Goal: Find specific page/section: Find specific page/section

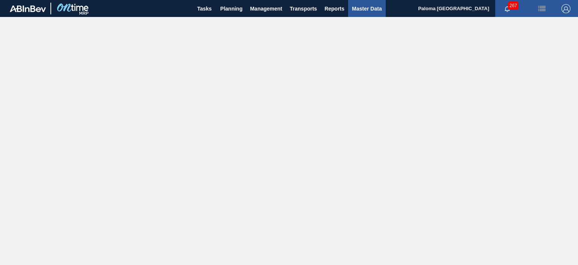
click at [354, 11] on span "Master Data" at bounding box center [367, 8] width 30 height 9
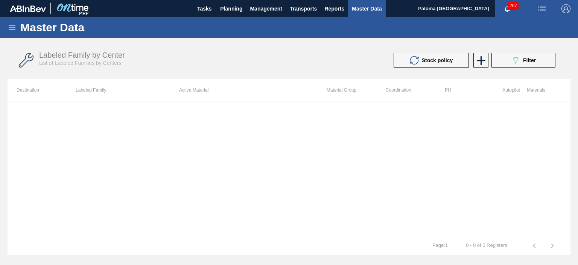
click at [15, 30] on icon at bounding box center [12, 27] width 9 height 9
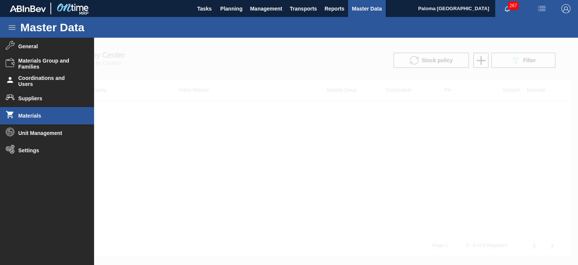
click at [43, 110] on li "Materials" at bounding box center [47, 115] width 94 height 17
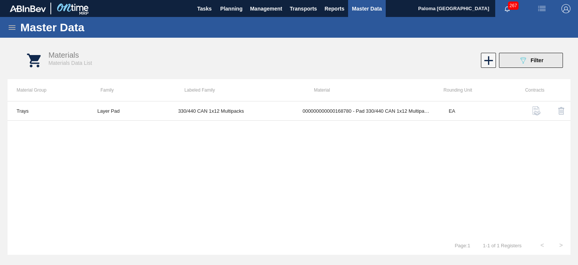
click at [532, 58] on span "Filter" at bounding box center [537, 60] width 13 height 6
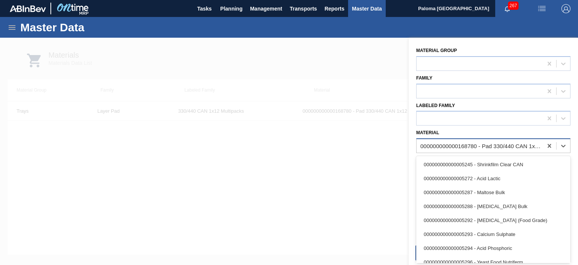
click at [490, 144] on div "000000000000168780 - Pad 330/440 CAN 1x12 Multipacks" at bounding box center [481, 146] width 123 height 6
paste input "000000000000193332"
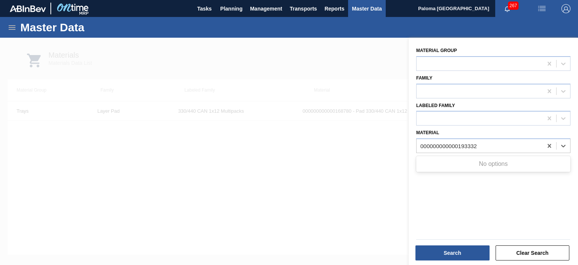
drag, startPoint x: 459, startPoint y: 144, endPoint x: 364, endPoint y: 144, distance: 94.5
click at [409, 144] on div "089F7B8B-B2A5-4AFE-B5C0-19BA573D28AC Created with sketchtool. Material Group Fa…" at bounding box center [493, 170] width 169 height 265
type input "193332"
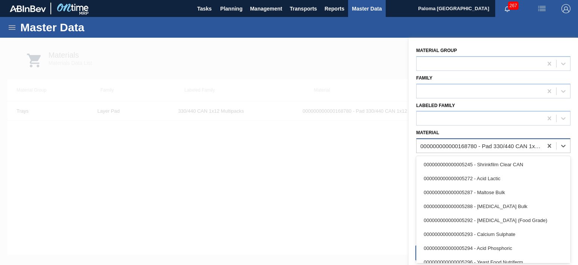
click at [463, 147] on div "000000000000168780 - Pad 330/440 CAN 1x12 Multipacks" at bounding box center [481, 146] width 123 height 6
paste input "000000000000222585"
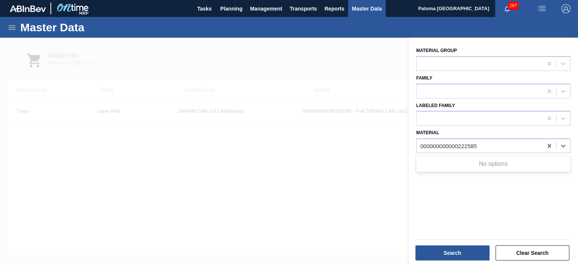
drag, startPoint x: 459, startPoint y: 144, endPoint x: 363, endPoint y: 137, distance: 95.9
click at [409, 138] on div "089F7B8B-B2A5-4AFE-B5C0-19BA573D28AC Created with sketchtool. Material Group Fa…" at bounding box center [493, 170] width 169 height 265
type input "222585"
drag, startPoint x: 447, startPoint y: 145, endPoint x: 422, endPoint y: 143, distance: 25.7
click at [422, 143] on div "000000000000168780 - Pad 330/440 CAN 1x12 Multipacks" at bounding box center [480, 145] width 126 height 11
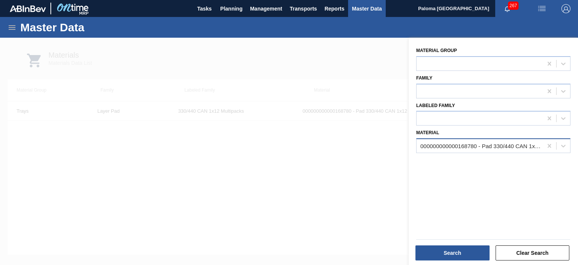
click at [448, 143] on div "000000000000168780 - Pad 330/440 CAN 1x12 Multipacks" at bounding box center [481, 146] width 123 height 6
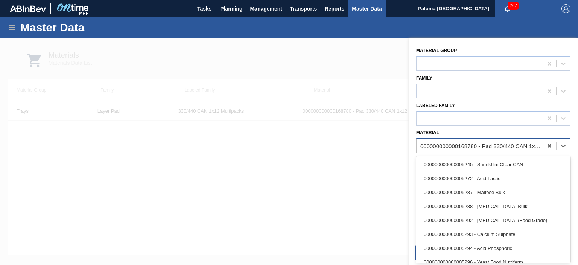
paste input "Label Draught [PERSON_NAME]"
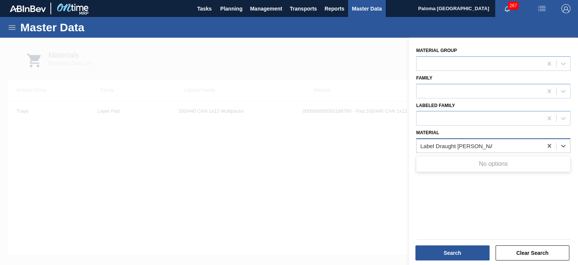
type input "Label Draught [PERSON_NAME]"
click at [470, 145] on div "000000000000168780 - Pad 330/440 CAN 1x12 Multipacks" at bounding box center [481, 146] width 123 height 6
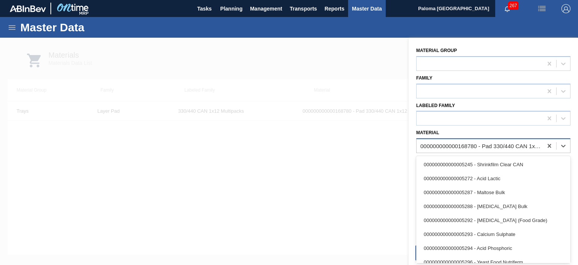
paste input "Shrinkfilm Print NRB RDS Org (ZIM 2015)"
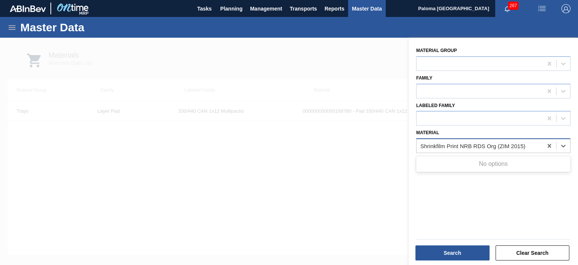
type input "Shrinkfilm Print NRB RDS Org (ZIM 2015)"
click at [461, 146] on div "000000000000168780 - Pad 330/440 CAN 1x12 Multipacks" at bounding box center [481, 146] width 123 height 6
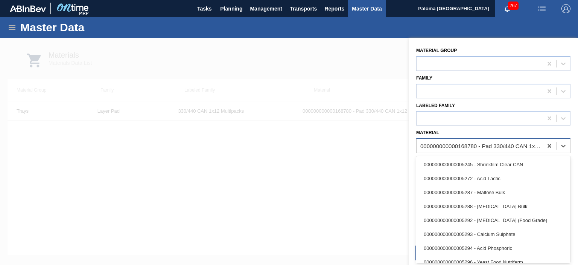
paste input "000000000000258142"
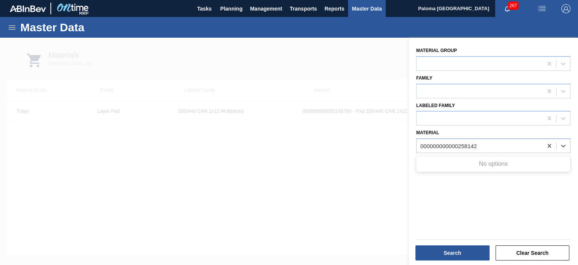
drag, startPoint x: 458, startPoint y: 145, endPoint x: 363, endPoint y: 143, distance: 95.2
click at [409, 143] on div "089F7B8B-B2A5-4AFE-B5C0-19BA573D28AC Created with sketchtool. Material Group Fa…" at bounding box center [493, 170] width 169 height 265
type input "258142"
drag, startPoint x: 441, startPoint y: 143, endPoint x: 435, endPoint y: 143, distance: 5.3
click at [435, 143] on div "000000000000168780 - Pad 330/440 CAN 1x12 Multipacks" at bounding box center [480, 145] width 126 height 11
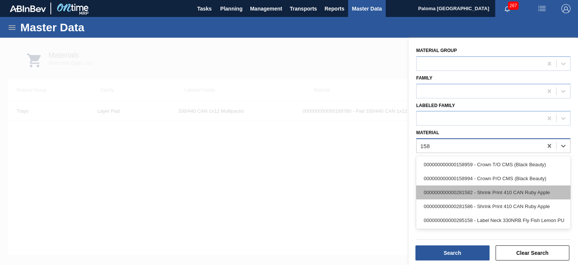
type input "158"
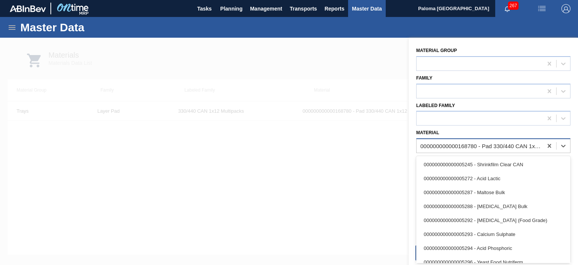
click at [483, 144] on div "000000000000168780 - Pad 330/440 CAN 1x12 Multipacks" at bounding box center [481, 146] width 123 height 6
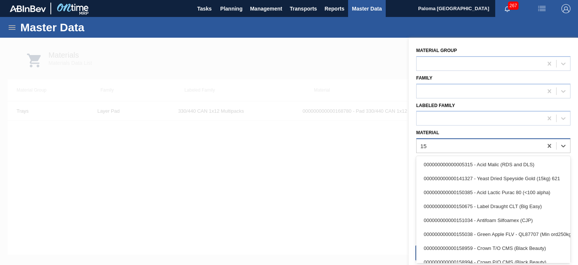
type input "1"
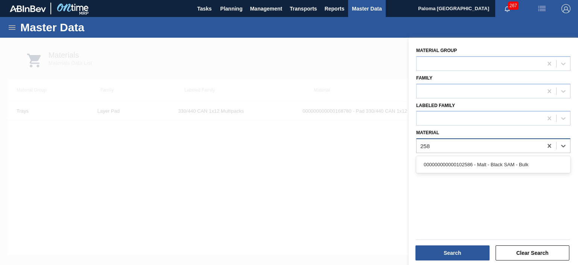
type input "258"
click at [453, 147] on div at bounding box center [480, 145] width 126 height 11
type input "274474"
click at [350, 176] on div at bounding box center [289, 170] width 578 height 265
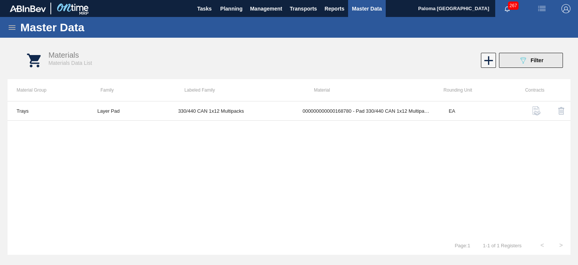
click at [515, 61] on button "089F7B8B-B2A5-4AFE-B5C0-19BA573D28AC Filter" at bounding box center [531, 60] width 64 height 15
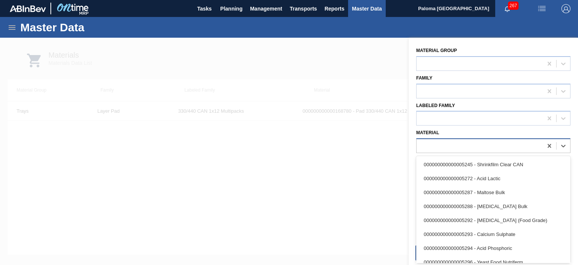
click at [468, 143] on div at bounding box center [480, 145] width 126 height 11
paste input "193332"
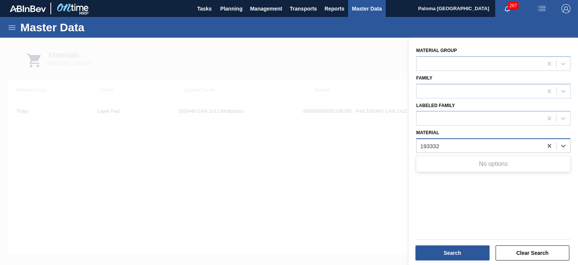
type input "193332"
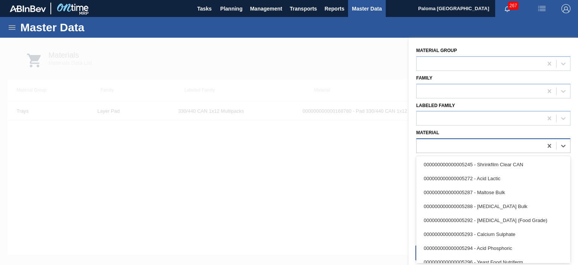
click at [435, 143] on div at bounding box center [480, 145] width 126 height 11
paste input "224726"
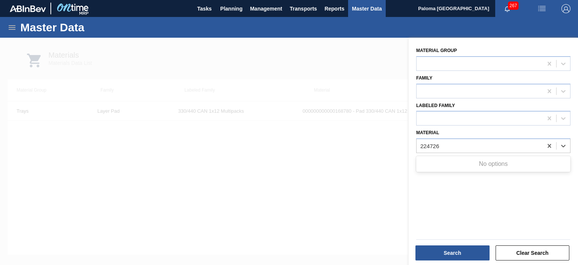
type input "224726"
